Goal: Communication & Community: Ask a question

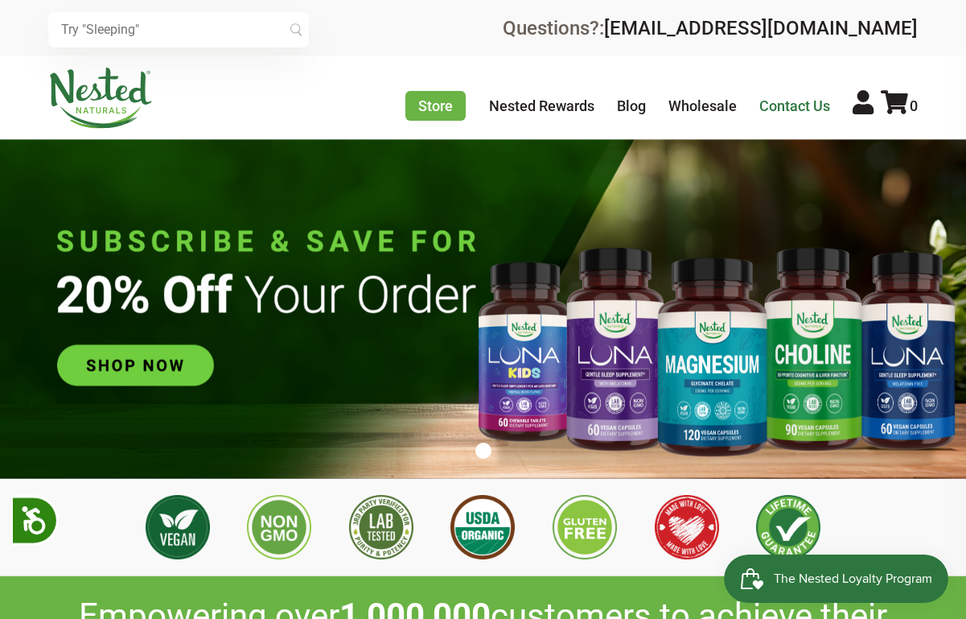
click at [809, 111] on link "Contact Us" at bounding box center [795, 105] width 71 height 17
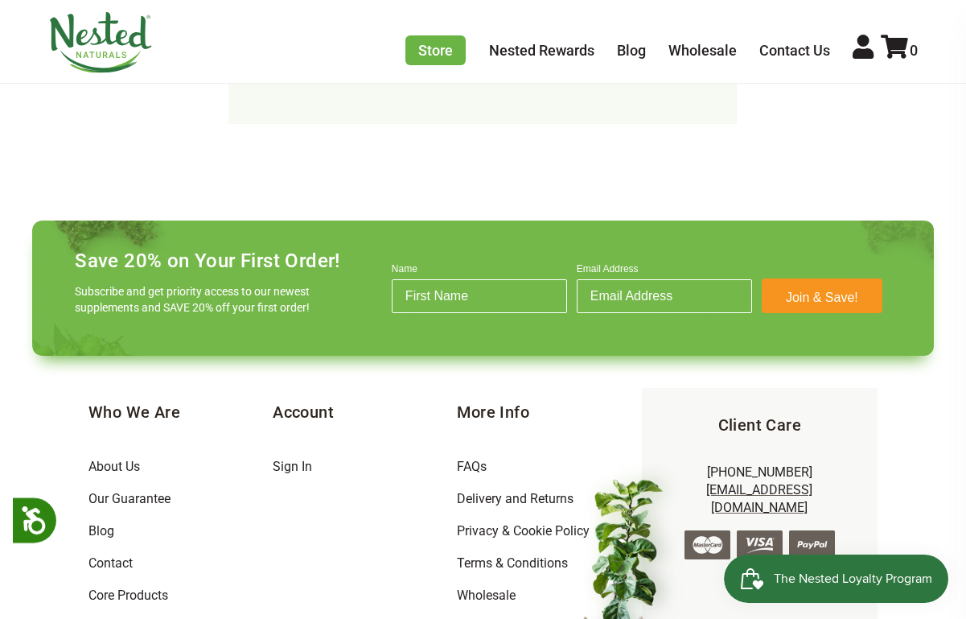
scroll to position [1287, 0]
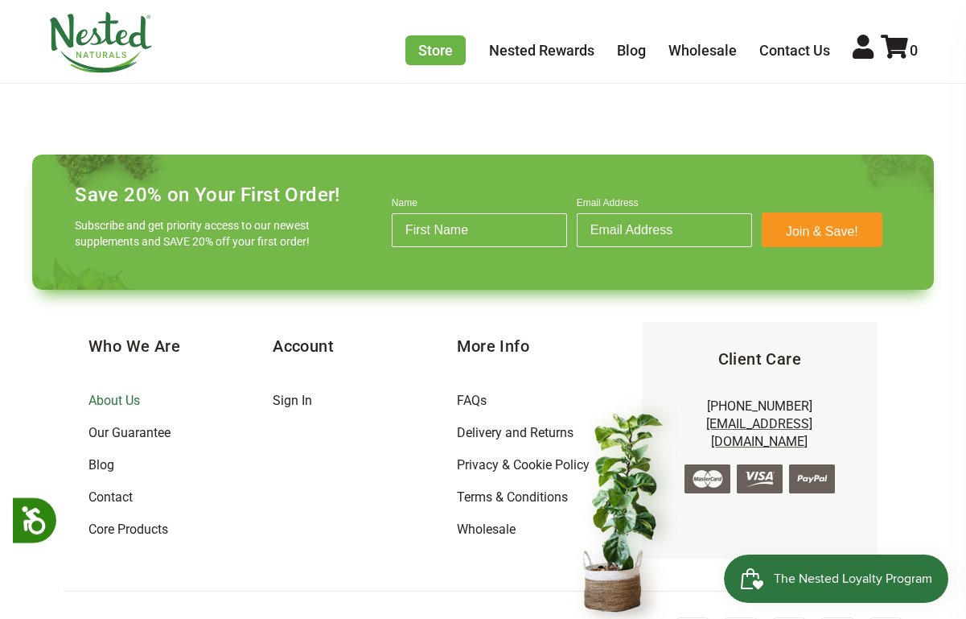
click at [104, 393] on link "About Us" at bounding box center [114, 400] width 51 height 15
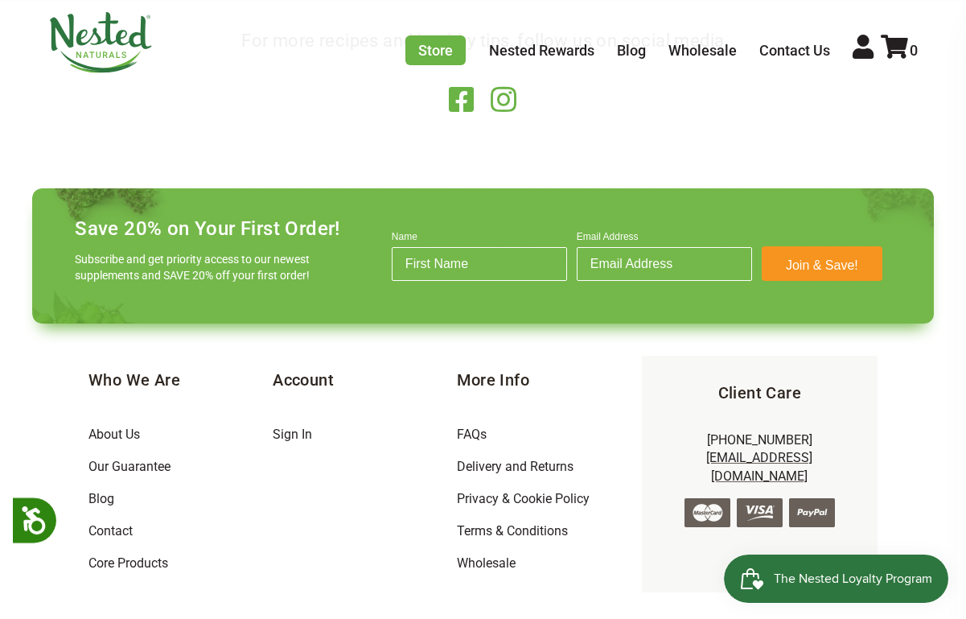
scroll to position [2801, 0]
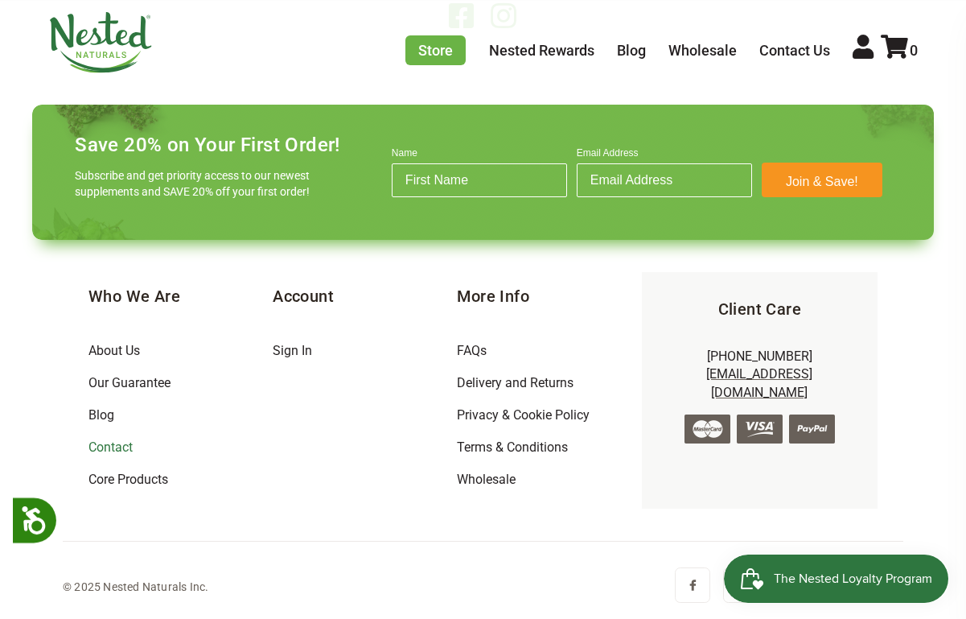
click at [113, 443] on link "Contact" at bounding box center [111, 446] width 44 height 15
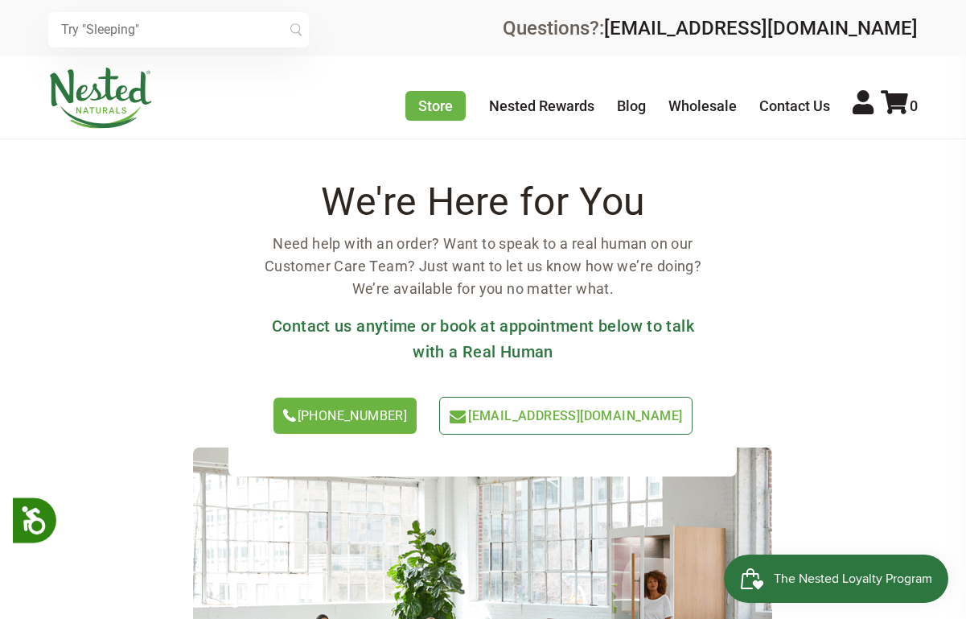
click at [506, 396] on div "We're Here for You Need help with an order? Want to speak to a real human on ou…" at bounding box center [483, 330] width 509 height 292
click at [505, 414] on span "[EMAIL_ADDRESS][DOMAIN_NAME]" at bounding box center [575, 415] width 214 height 15
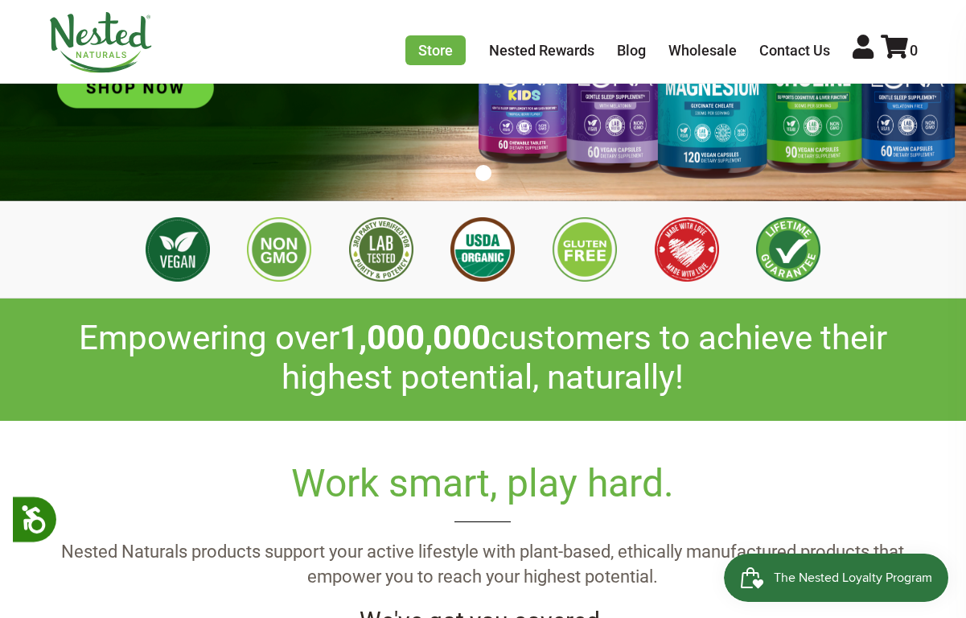
scroll to position [161, 0]
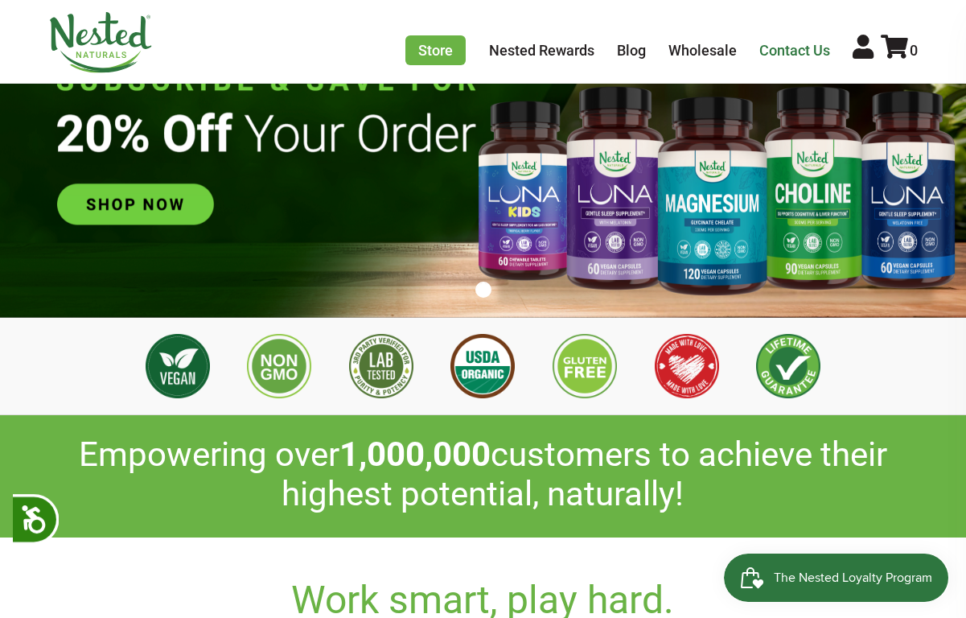
click at [809, 45] on link "Contact Us" at bounding box center [795, 50] width 71 height 17
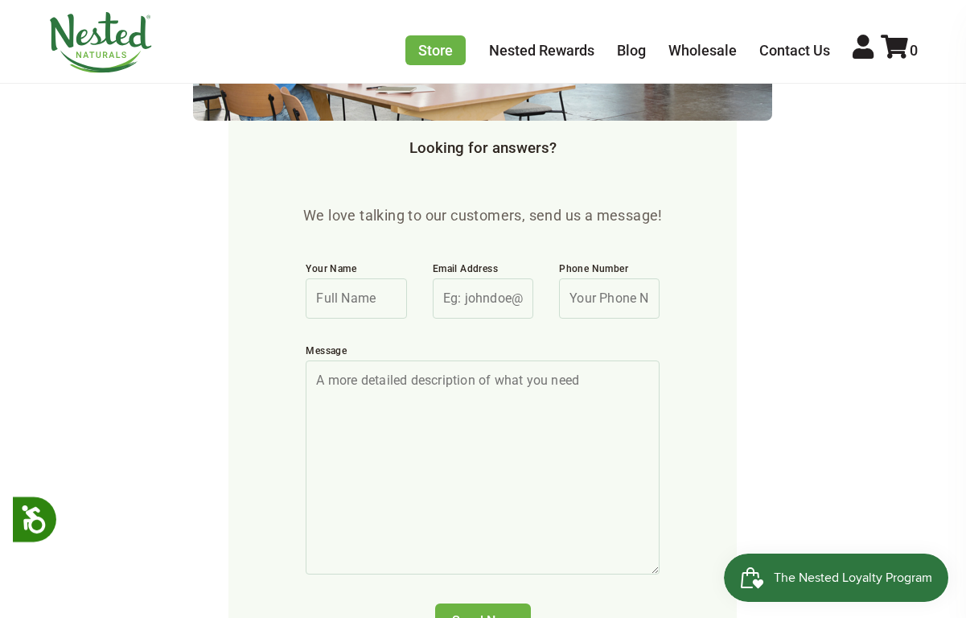
scroll to position [805, 0]
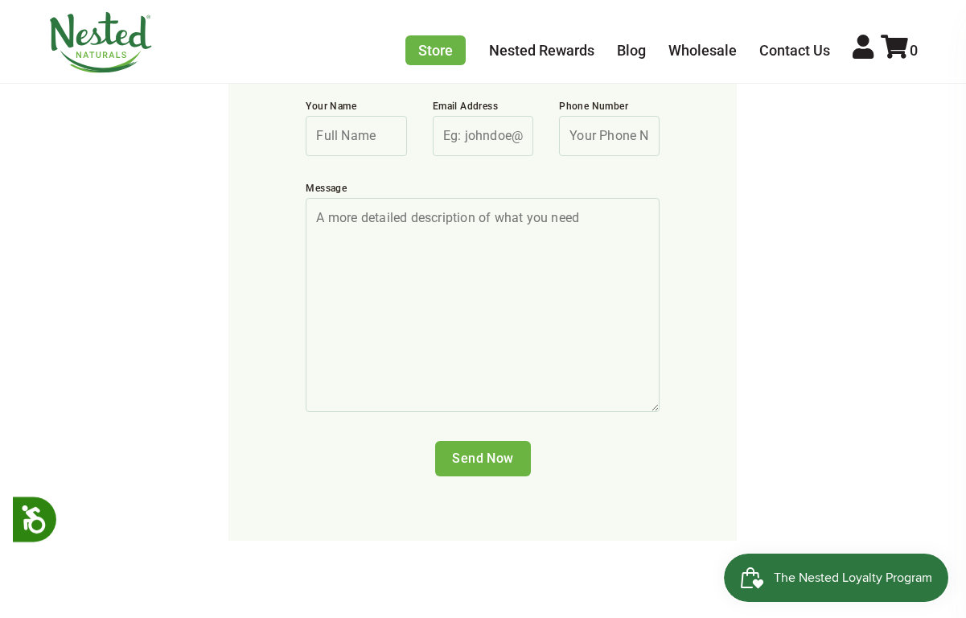
click at [482, 355] on textarea "Message" at bounding box center [483, 305] width 354 height 214
click at [422, 198] on textarea "Message" at bounding box center [483, 305] width 354 height 214
click at [386, 243] on textarea "Message" at bounding box center [483, 305] width 354 height 214
paste textarea "Hi Team Nested Naturals, I’m [PERSON_NAME] with JHD Corp, a premium ingredient …"
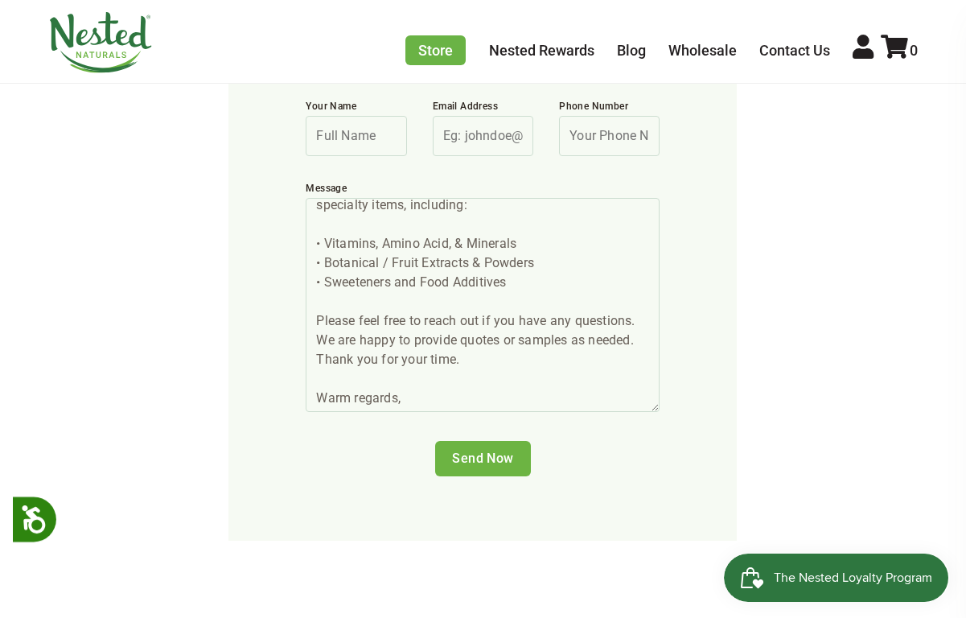
scroll to position [161, 0]
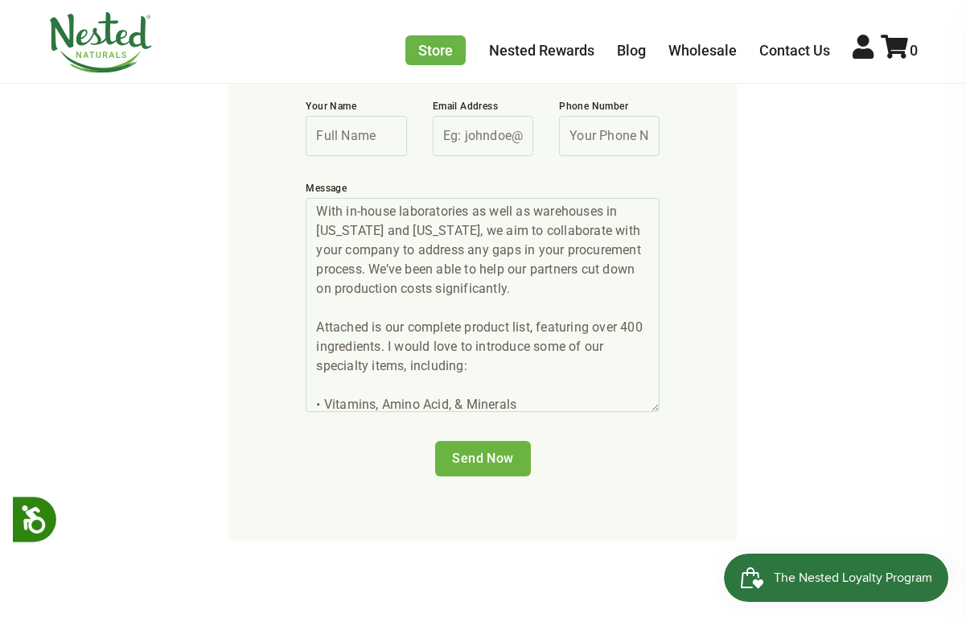
drag, startPoint x: 322, startPoint y: 303, endPoint x: 348, endPoint y: 304, distance: 25.8
click at [348, 304] on textarea "Hi Team Nested Naturals, I’m [PERSON_NAME] with JHD Corp, a premium ingredient …" at bounding box center [483, 305] width 354 height 214
drag, startPoint x: 315, startPoint y: 304, endPoint x: 381, endPoint y: 302, distance: 66.8
click at [381, 302] on textarea "Hi Team Nested Naturals, I’m [PERSON_NAME] with JHD Corp, a premium ingredient …" at bounding box center [483, 305] width 354 height 214
type textarea "Hi Team Nested Naturals, I’m Michael with JHD Corp, a premium ingredient manufa…"
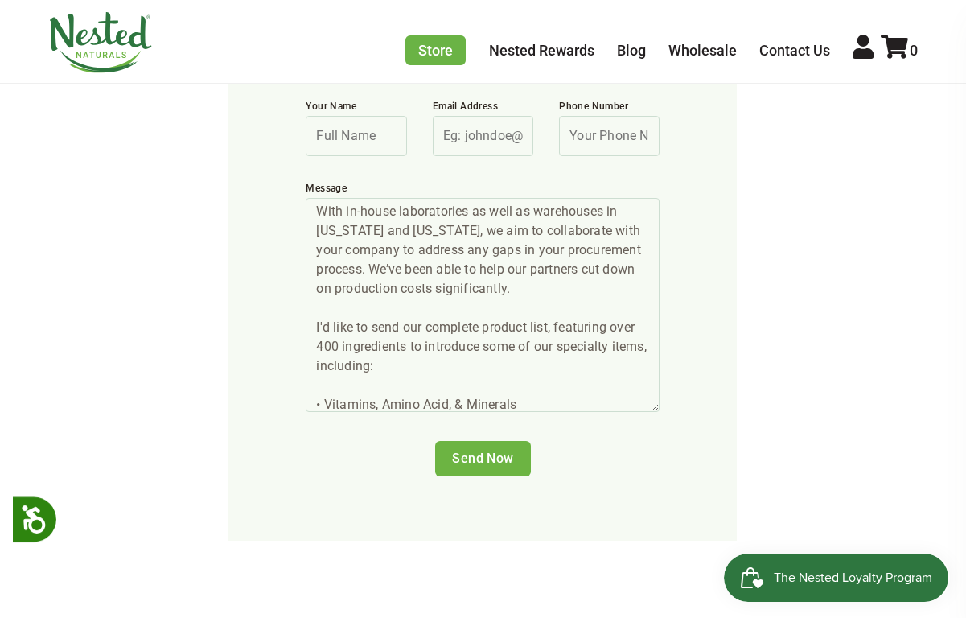
click at [380, 137] on input "Your Name" at bounding box center [356, 136] width 101 height 40
type input "Michael Yeh"
click at [473, 132] on input "Email Address" at bounding box center [483, 136] width 101 height 40
type input "Michael.yeh@jhdcorp.com"
click at [591, 101] on label "Phone Number" at bounding box center [609, 108] width 101 height 16
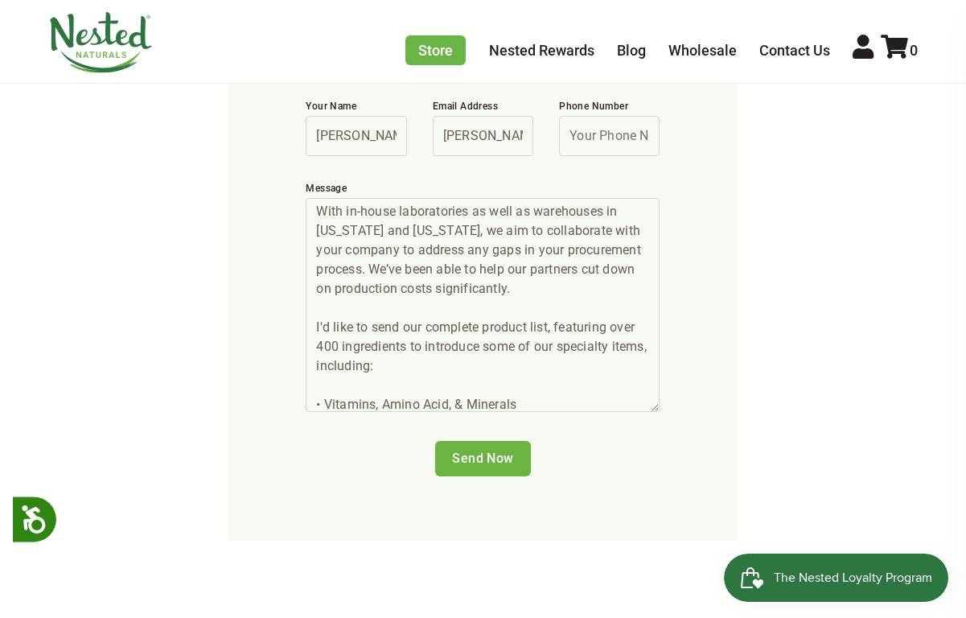
click at [591, 116] on input "Phone Number" at bounding box center [609, 136] width 101 height 40
click at [593, 131] on input "Phone Number" at bounding box center [609, 136] width 101 height 40
type input "6262701888"
click at [471, 463] on input "Send Now" at bounding box center [483, 458] width 96 height 35
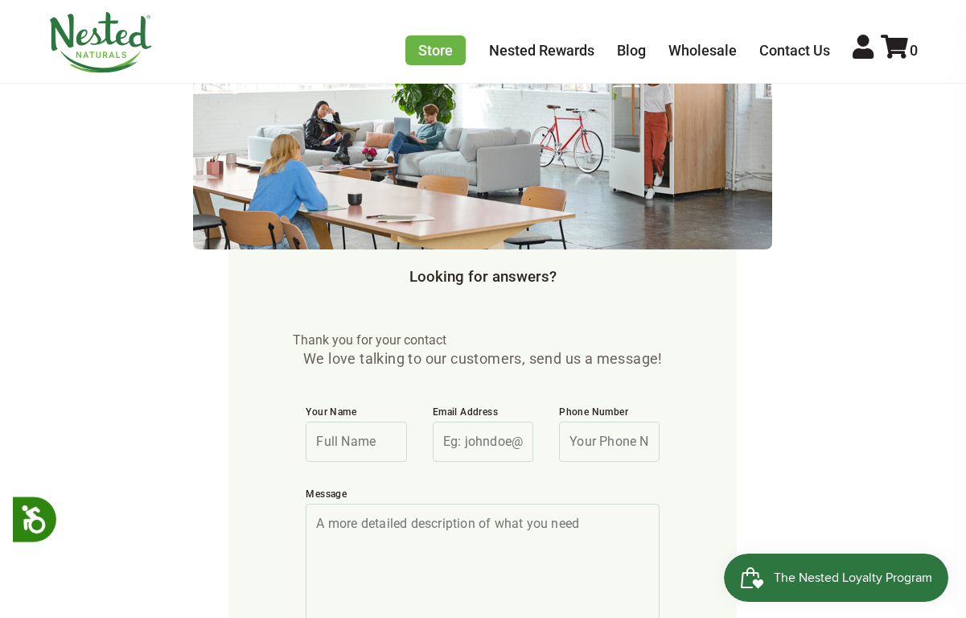
scroll to position [805, 0]
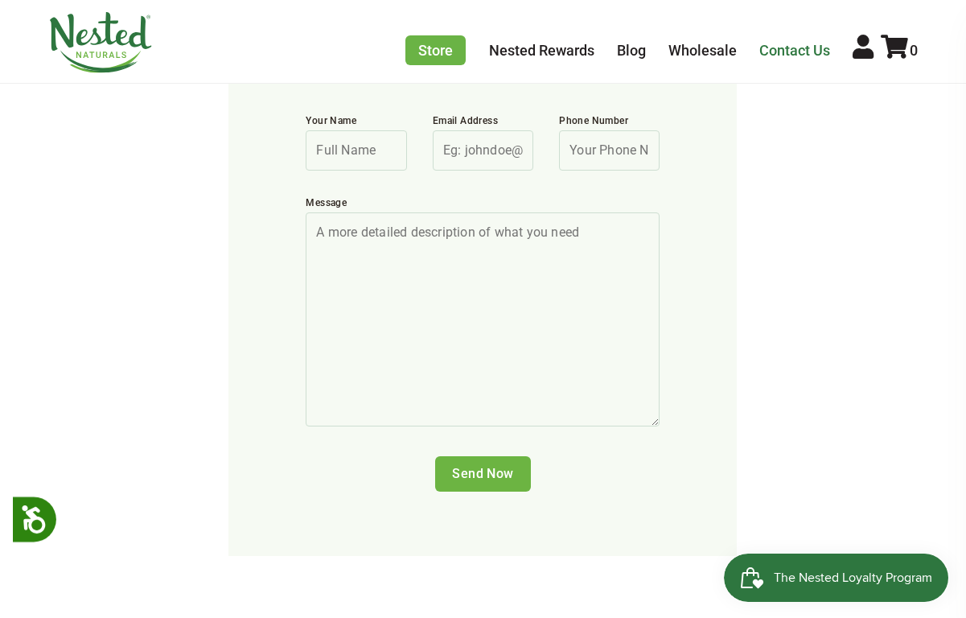
click at [776, 47] on link "Contact Us" at bounding box center [795, 50] width 71 height 17
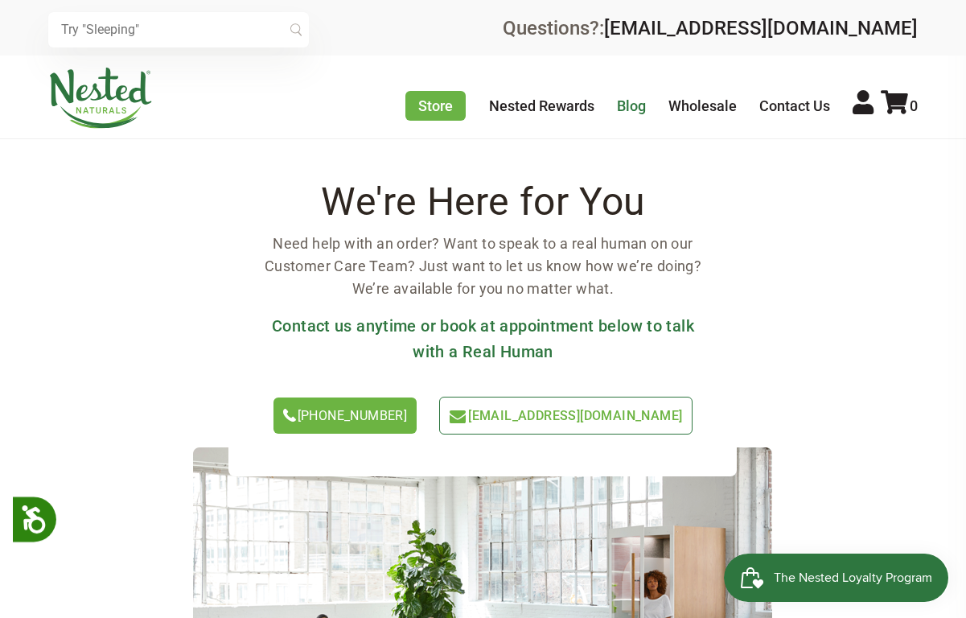
click at [636, 106] on link "Blog" at bounding box center [631, 105] width 29 height 17
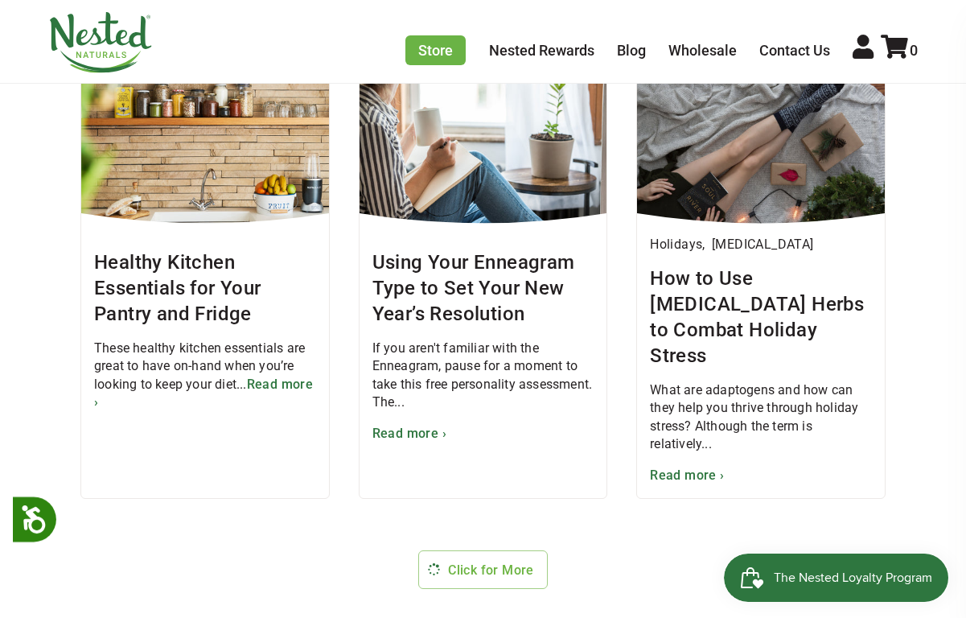
scroll to position [1770, 0]
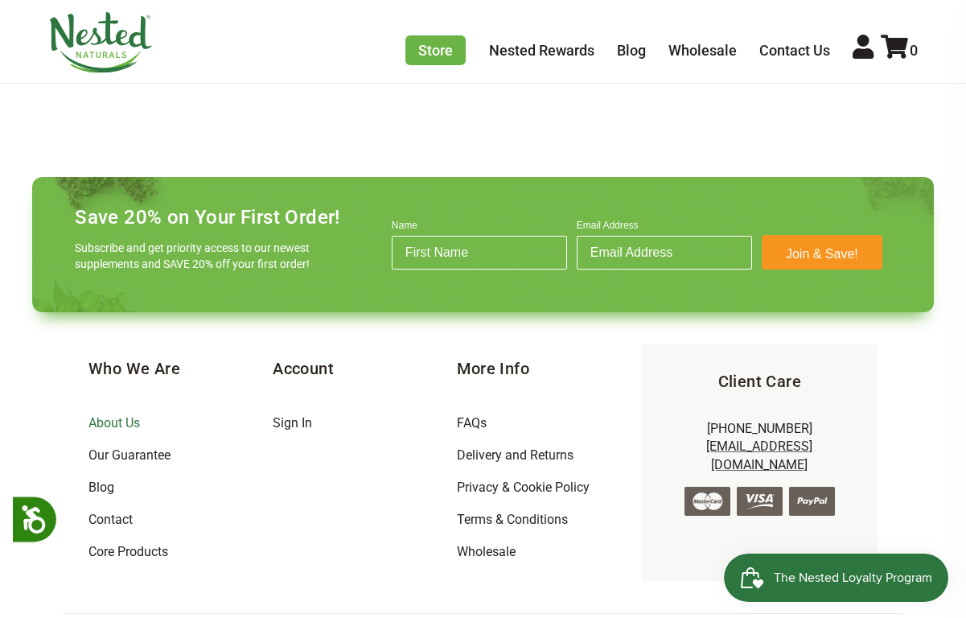
click at [127, 415] on link "About Us" at bounding box center [114, 422] width 51 height 15
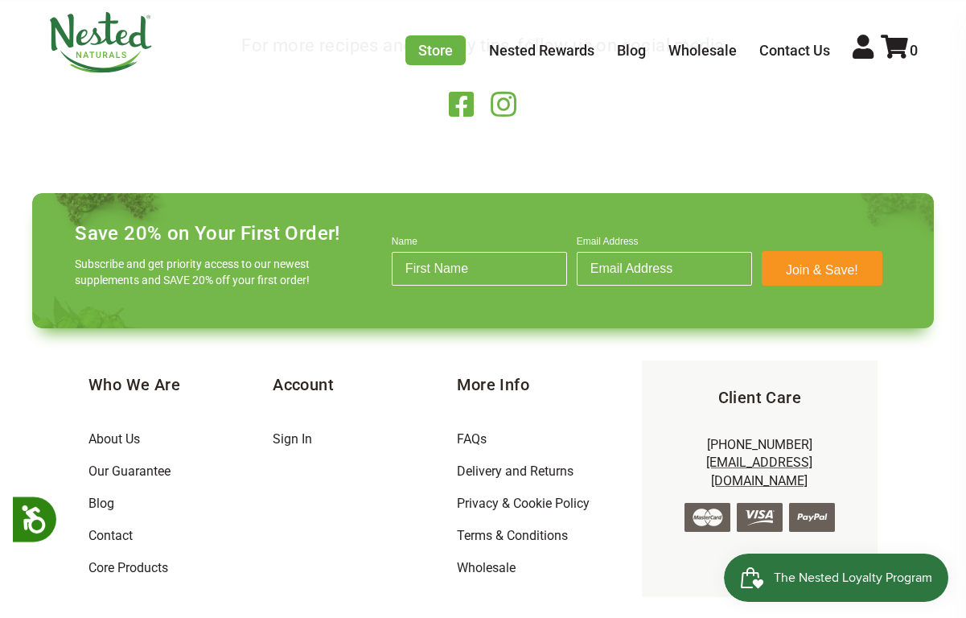
scroll to position [2802, 0]
